Goal: Information Seeking & Learning: Learn about a topic

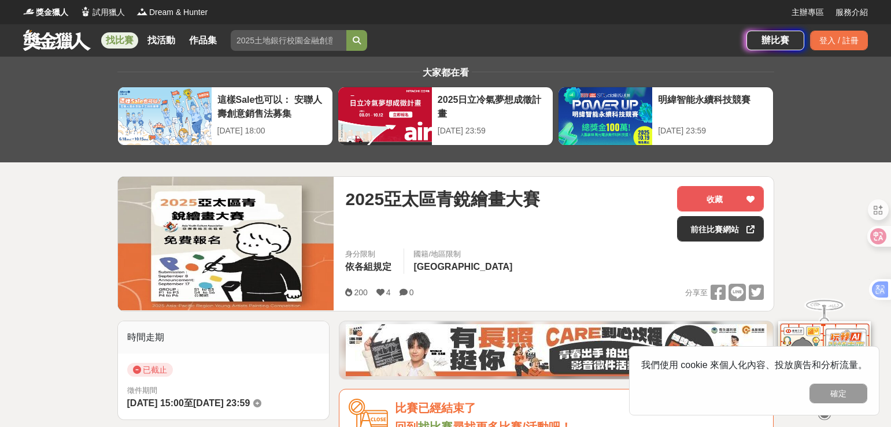
click at [243, 240] on img at bounding box center [226, 244] width 216 height 134
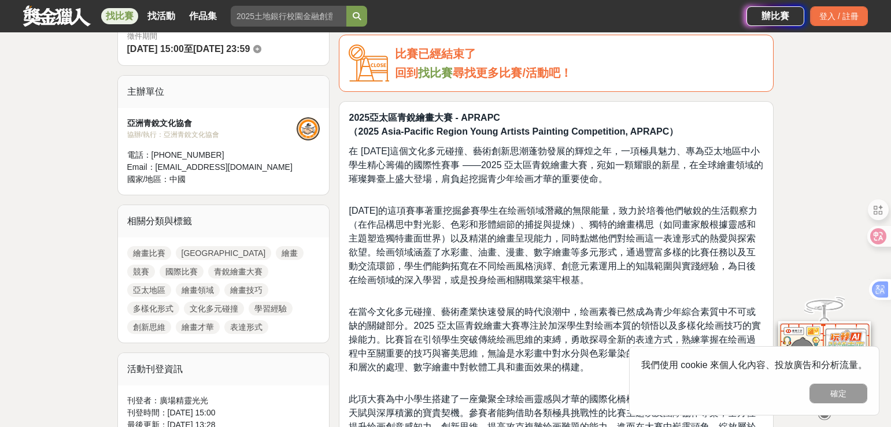
scroll to position [405, 0]
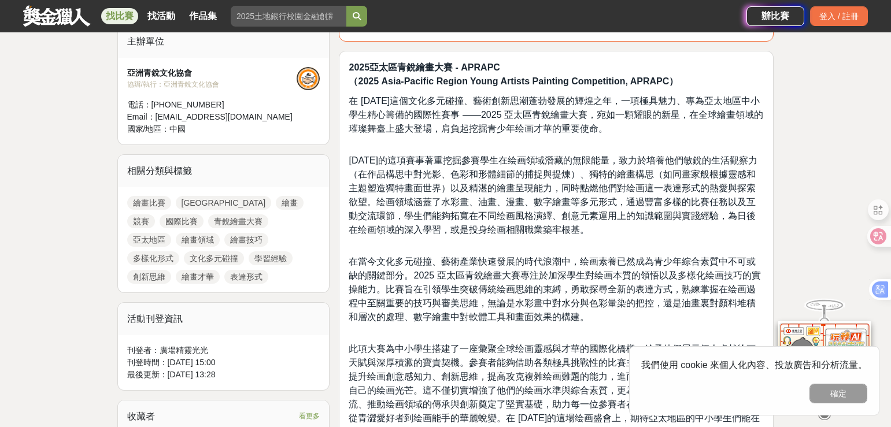
click at [147, 204] on link "繪畫比賽" at bounding box center [149, 203] width 44 height 14
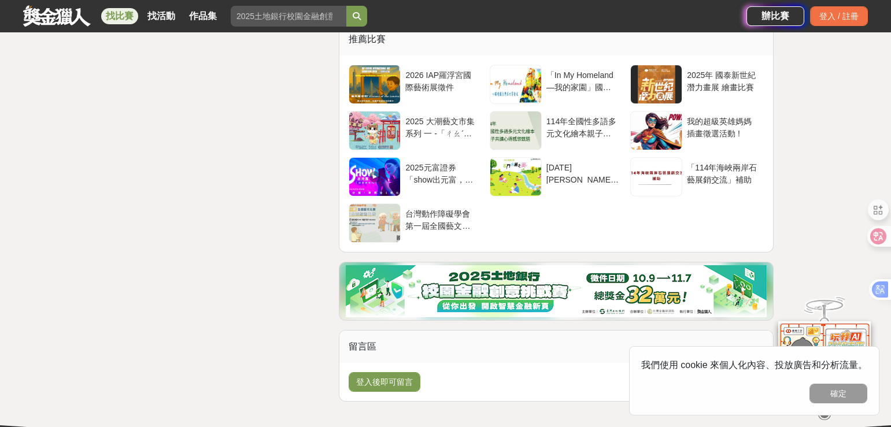
scroll to position [3007, 0]
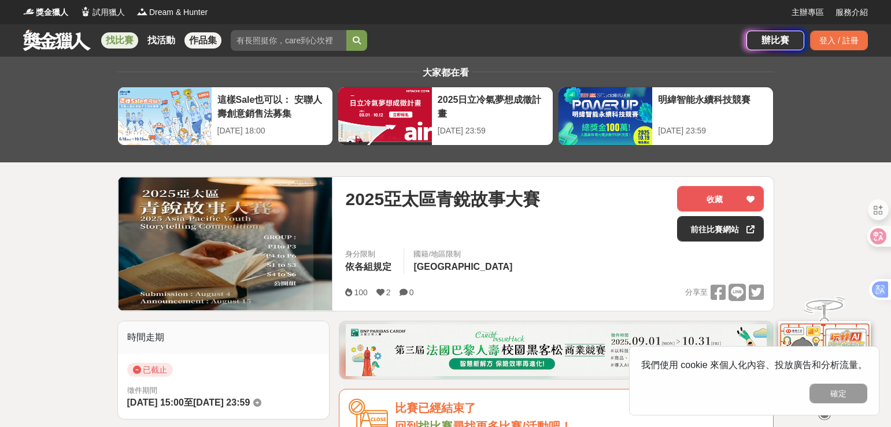
click at [201, 39] on link "作品集" at bounding box center [202, 40] width 37 height 16
